Goal: Entertainment & Leisure: Browse casually

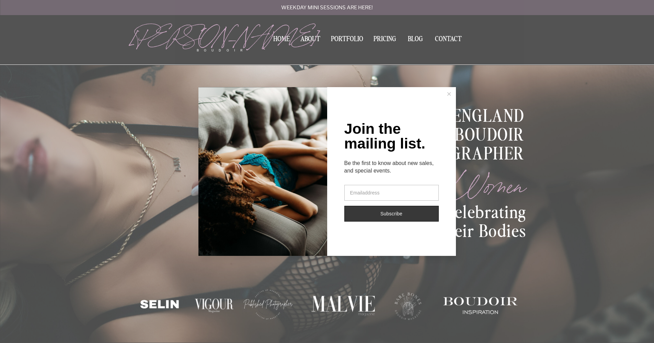
click at [450, 92] on icon at bounding box center [448, 93] width 3 height 3
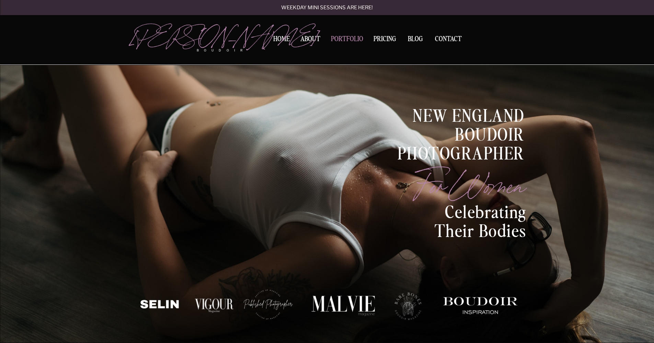
click at [346, 36] on nav "Portfolio" at bounding box center [347, 40] width 37 height 9
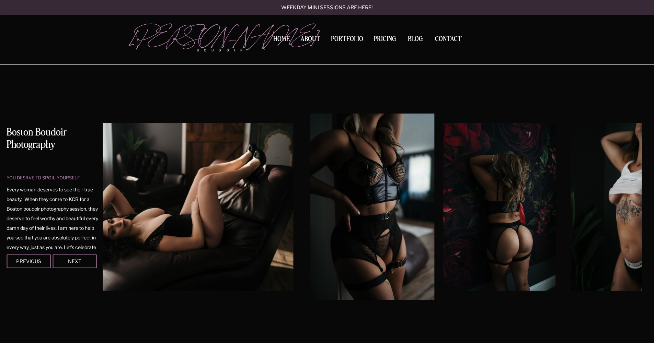
click at [627, 226] on img at bounding box center [627, 207] width 112 height 168
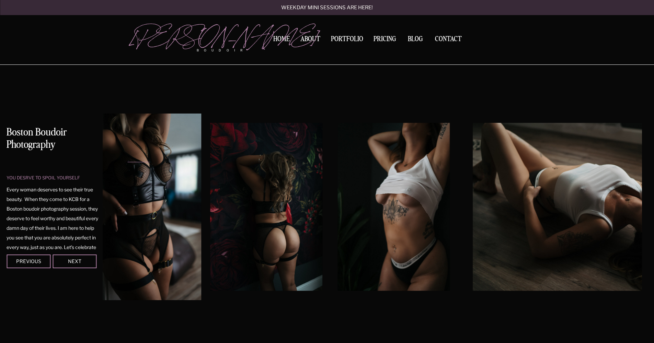
click at [383, 190] on img at bounding box center [394, 207] width 112 height 168
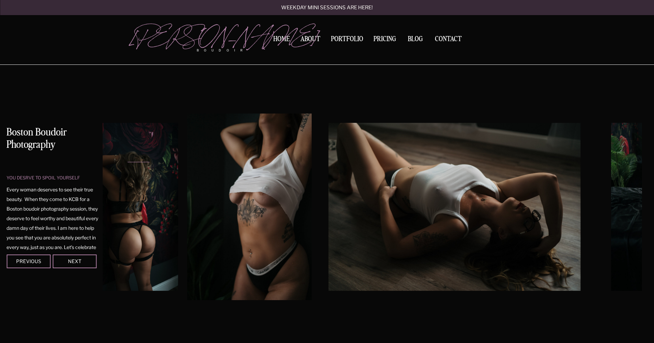
click at [272, 209] on img at bounding box center [249, 207] width 125 height 187
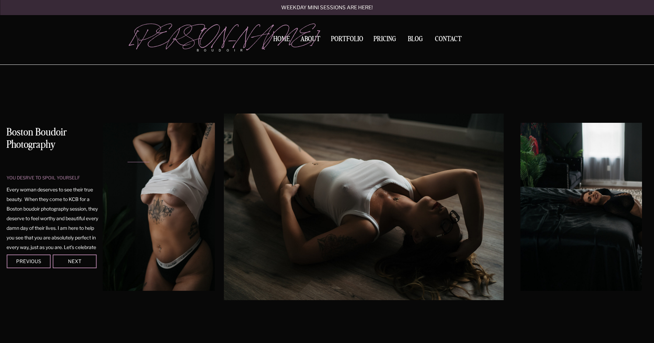
click at [305, 205] on img at bounding box center [364, 207] width 280 height 187
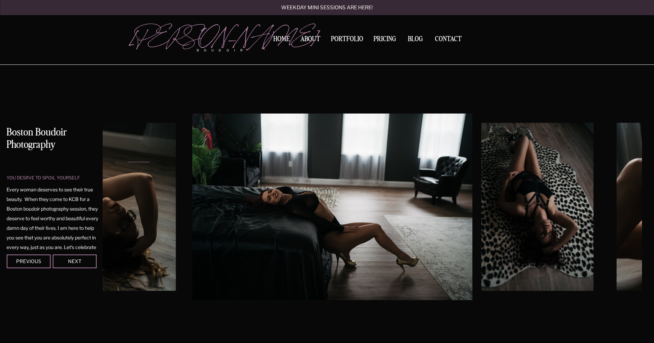
click at [336, 210] on img at bounding box center [332, 207] width 280 height 187
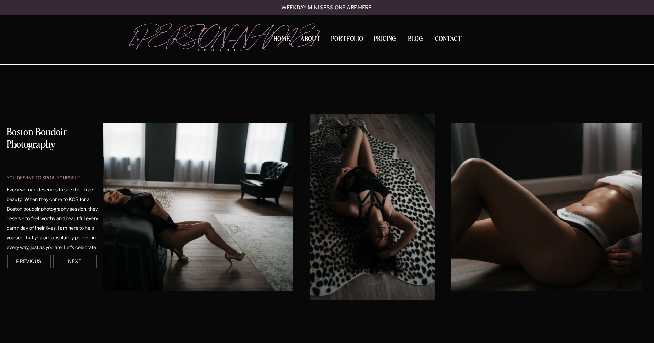
click at [310, 196] on img at bounding box center [372, 207] width 125 height 187
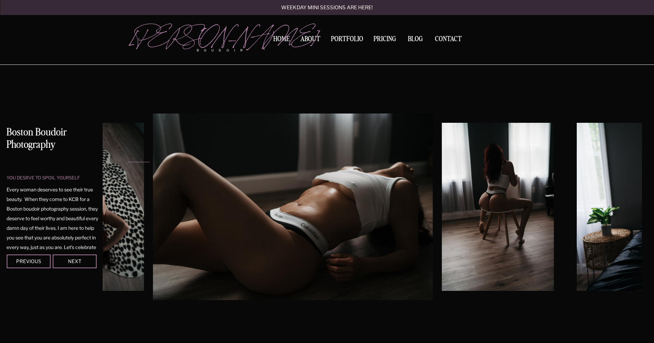
click at [297, 227] on img at bounding box center [293, 207] width 280 height 187
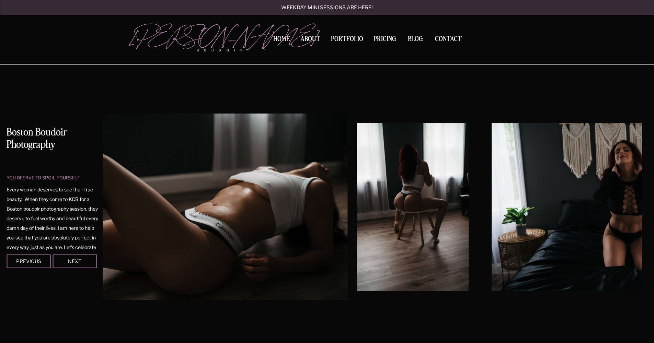
click at [248, 214] on img at bounding box center [208, 207] width 280 height 187
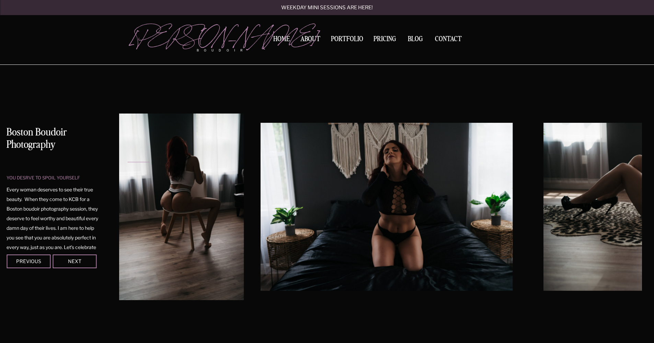
click at [182, 206] on img at bounding box center [181, 207] width 125 height 187
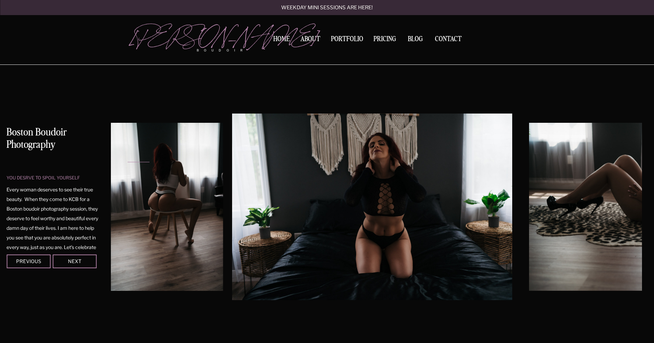
click at [232, 195] on img at bounding box center [372, 207] width 280 height 187
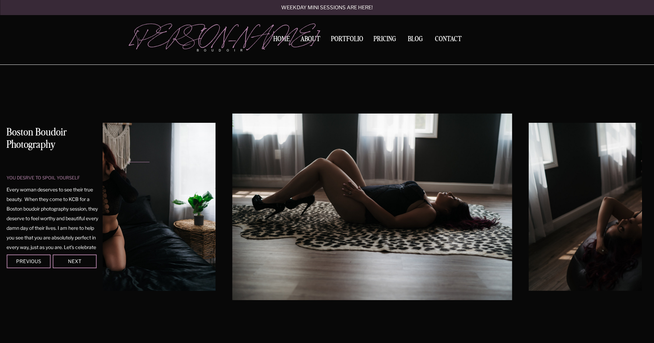
click at [232, 193] on img at bounding box center [372, 207] width 280 height 187
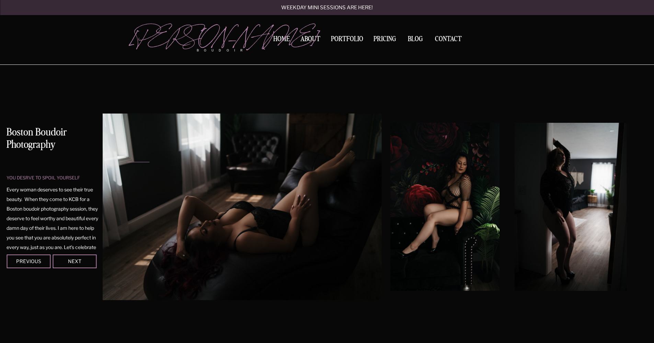
click at [169, 202] on img at bounding box center [242, 207] width 280 height 187
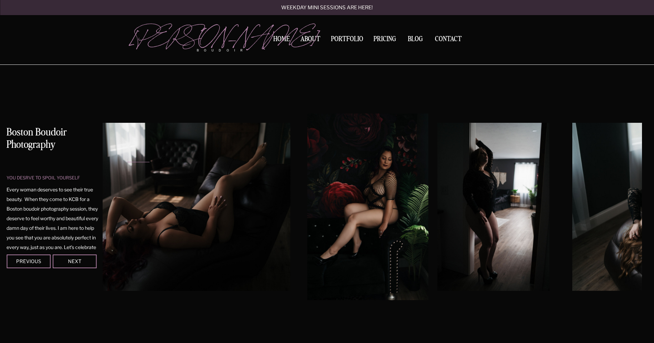
click at [307, 188] on img at bounding box center [367, 207] width 121 height 187
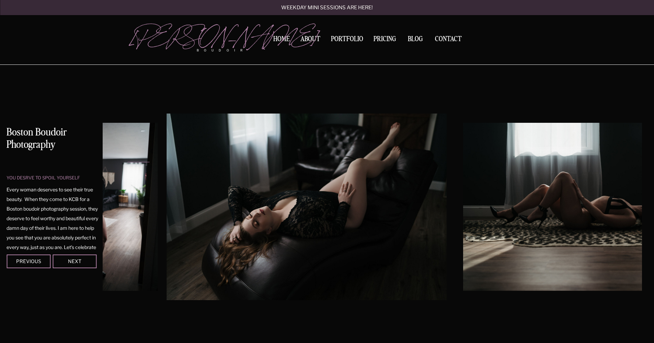
click at [180, 196] on img at bounding box center [307, 207] width 280 height 187
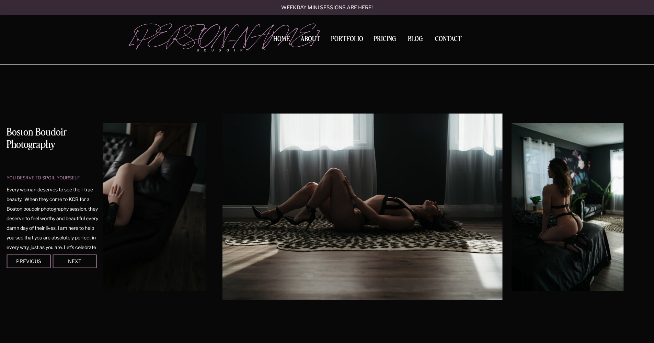
click at [290, 217] on img at bounding box center [362, 207] width 280 height 187
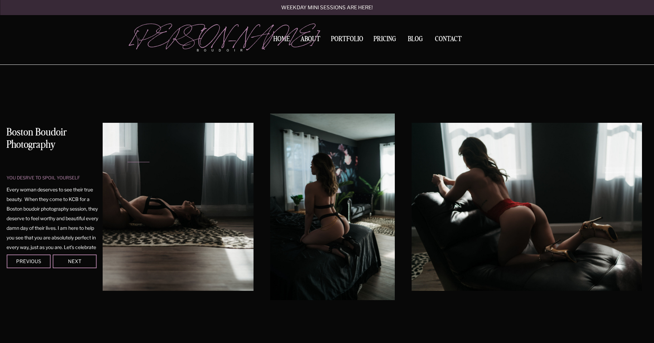
click at [271, 203] on img at bounding box center [333, 207] width 125 height 187
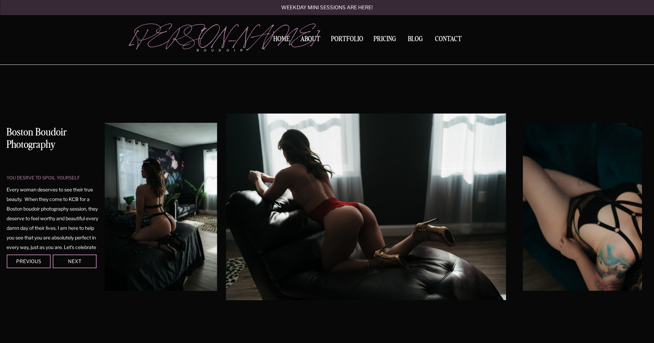
click at [226, 212] on img at bounding box center [366, 207] width 280 height 187
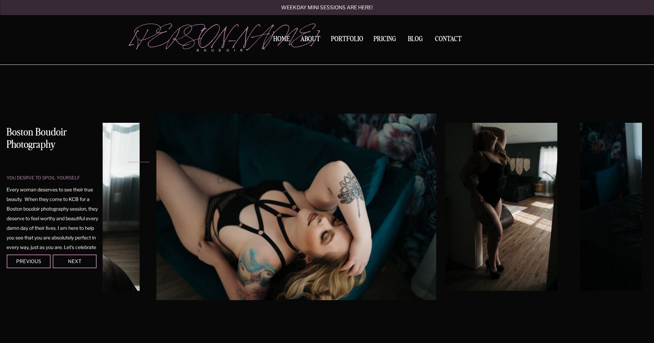
click at [159, 220] on img at bounding box center [296, 207] width 280 height 187
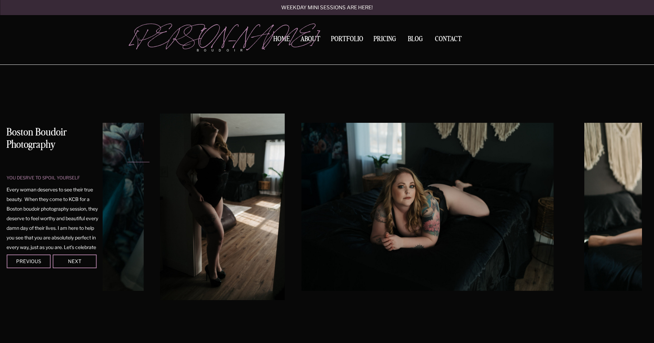
click at [241, 217] on img at bounding box center [222, 207] width 125 height 187
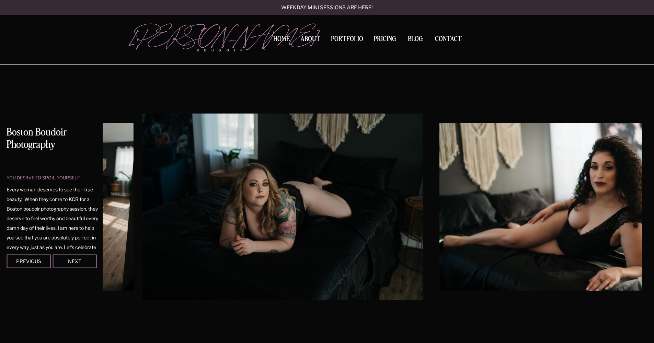
click at [236, 223] on img at bounding box center [282, 207] width 280 height 187
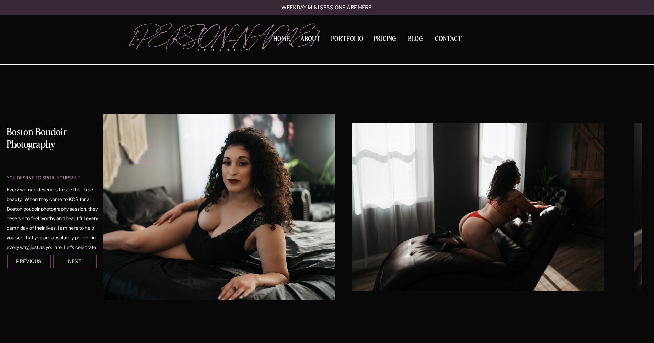
click at [224, 223] on img at bounding box center [195, 207] width 280 height 187
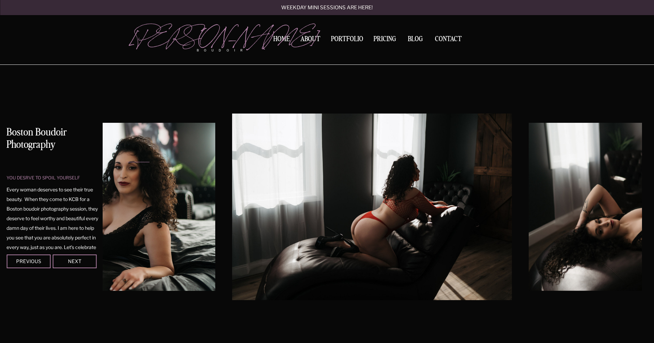
click at [232, 217] on img at bounding box center [372, 207] width 280 height 187
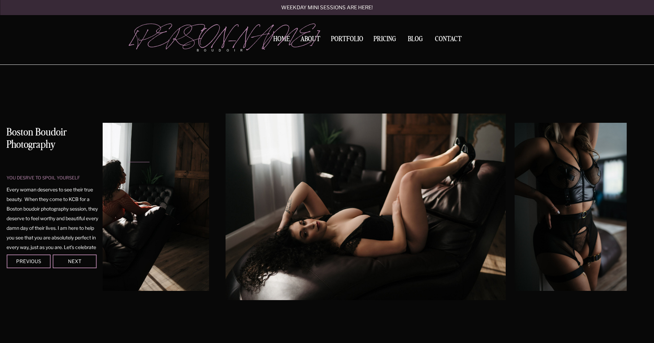
click at [226, 217] on img at bounding box center [366, 207] width 280 height 187
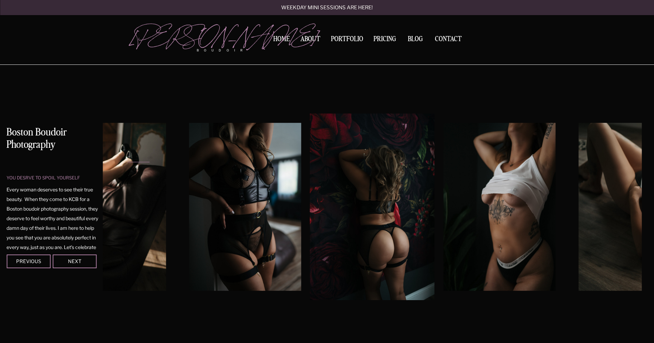
click at [310, 223] on img at bounding box center [372, 207] width 125 height 187
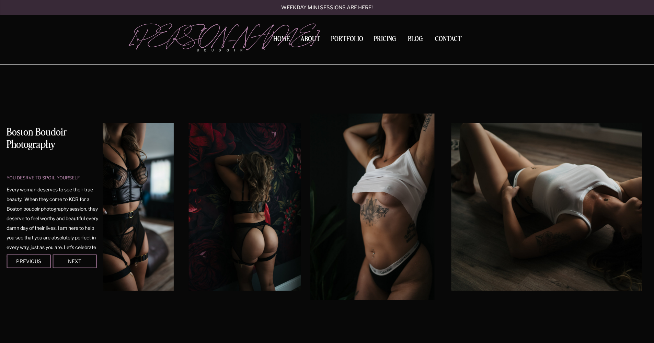
click at [372, 215] on img at bounding box center [372, 207] width 125 height 187
click at [401, 193] on img at bounding box center [372, 207] width 125 height 187
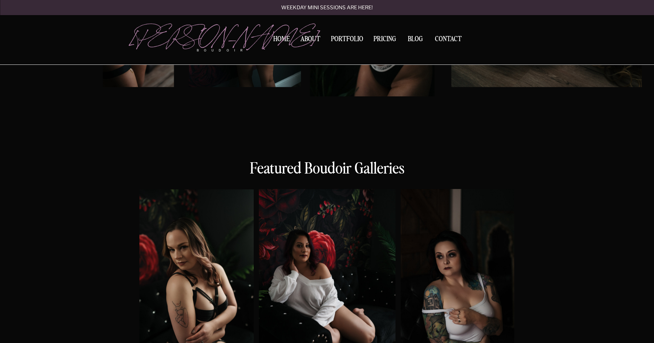
scroll to position [338, 0]
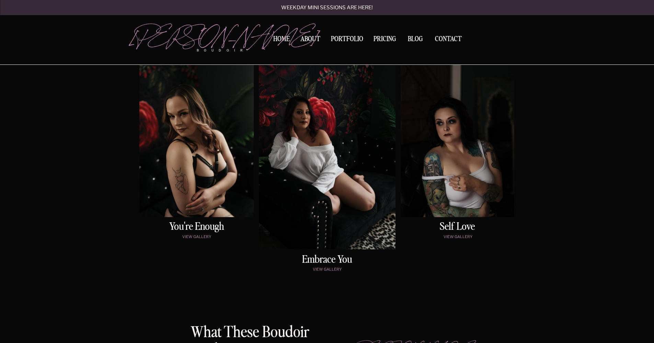
click at [203, 149] on div at bounding box center [196, 136] width 114 height 161
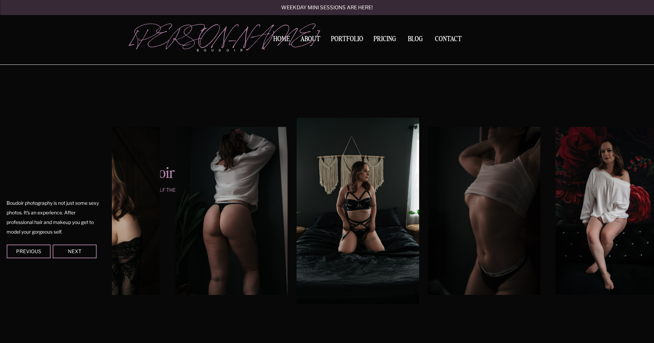
scroll to position [572, 0]
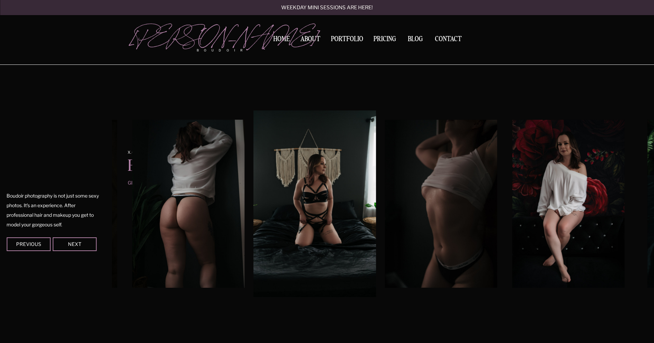
click at [328, 195] on div at bounding box center [524, 204] width 543 height 187
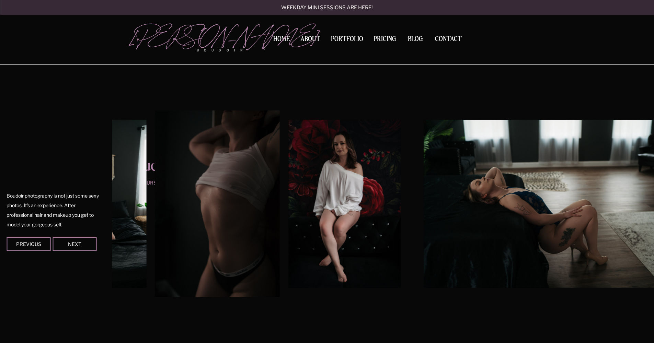
click at [353, 198] on img at bounding box center [345, 204] width 112 height 168
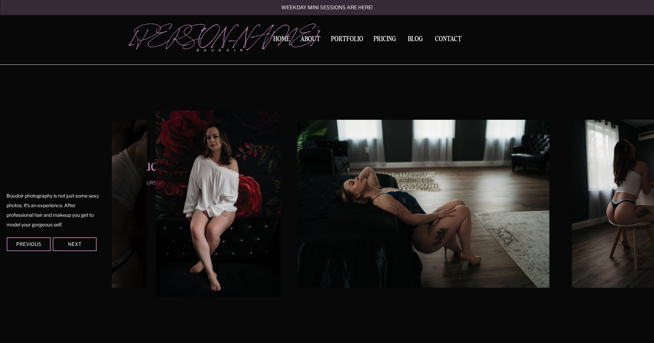
click at [322, 203] on img at bounding box center [423, 204] width 252 height 168
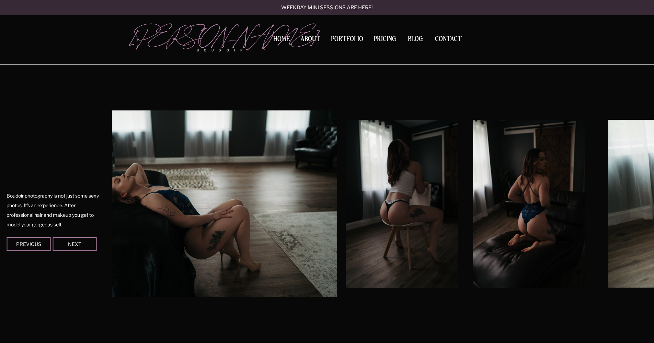
click at [310, 205] on img at bounding box center [197, 204] width 280 height 187
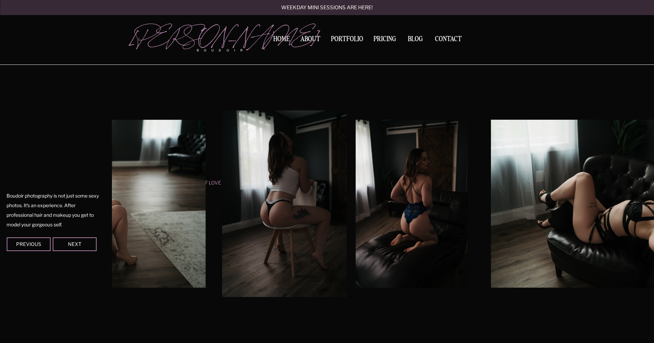
click at [372, 221] on img at bounding box center [412, 204] width 112 height 168
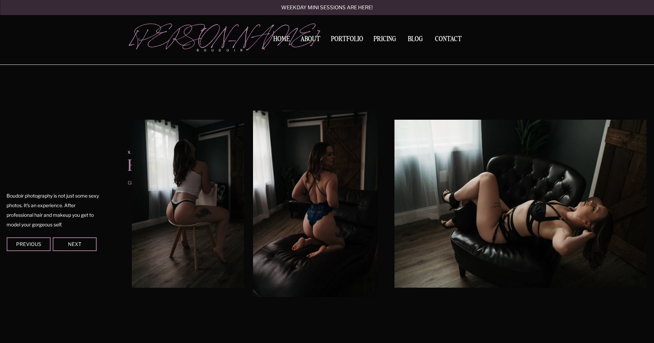
click at [395, 216] on img at bounding box center [521, 204] width 252 height 168
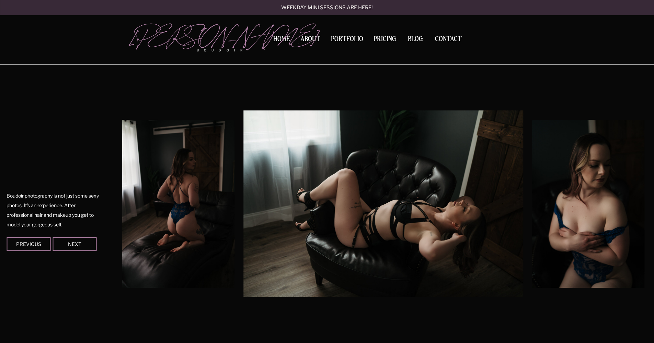
click at [377, 217] on img at bounding box center [383, 204] width 280 height 187
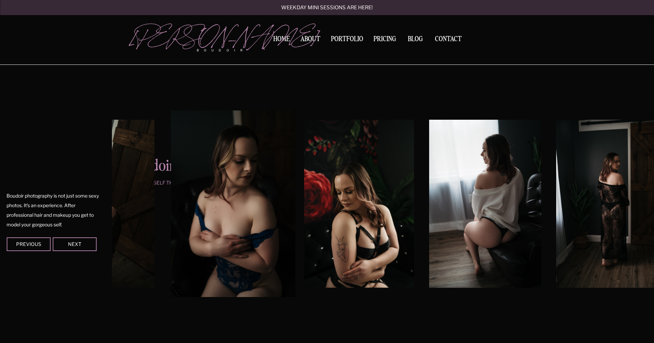
click at [324, 216] on img at bounding box center [359, 204] width 110 height 168
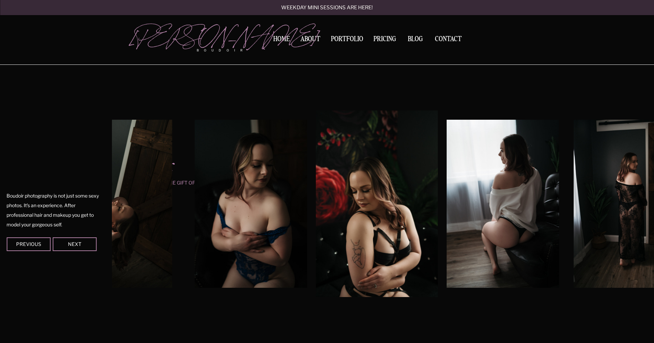
click at [447, 220] on img at bounding box center [503, 204] width 112 height 168
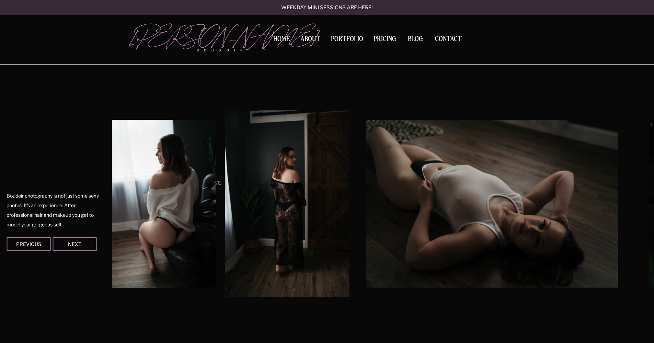
click at [366, 222] on img at bounding box center [492, 204] width 252 height 168
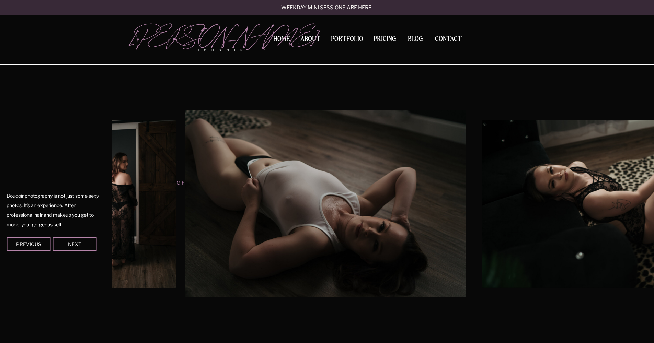
click at [239, 213] on img at bounding box center [325, 204] width 280 height 187
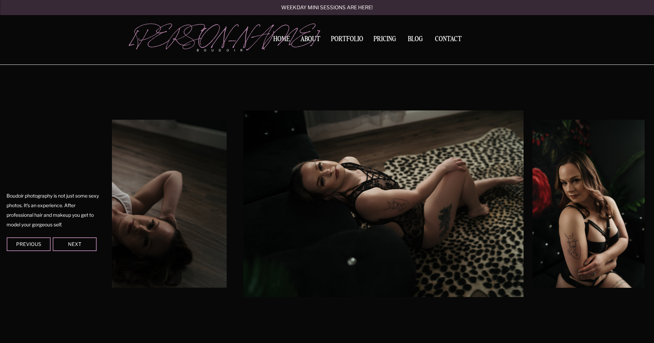
click at [288, 221] on img at bounding box center [383, 204] width 280 height 187
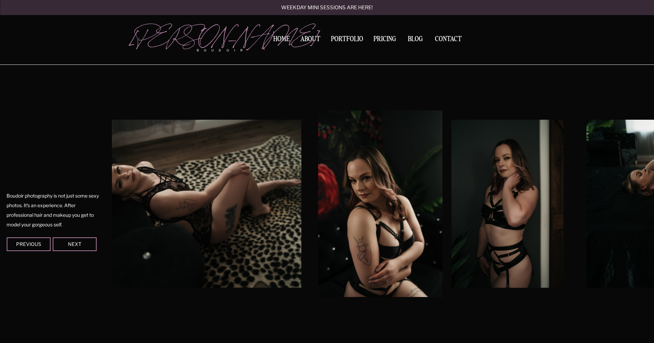
click at [318, 226] on img at bounding box center [380, 204] width 125 height 187
